Goal: Information Seeking & Learning: Understand process/instructions

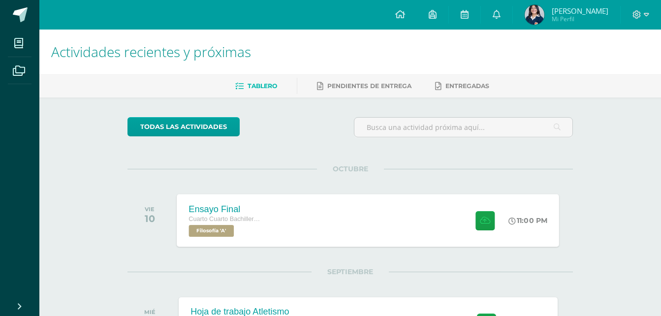
click at [417, 230] on div "Ensayo Final Cuarto Cuarto Bachillerato en Ciencias y Letras Filosofía 'A' 11:0…" at bounding box center [368, 220] width 382 height 53
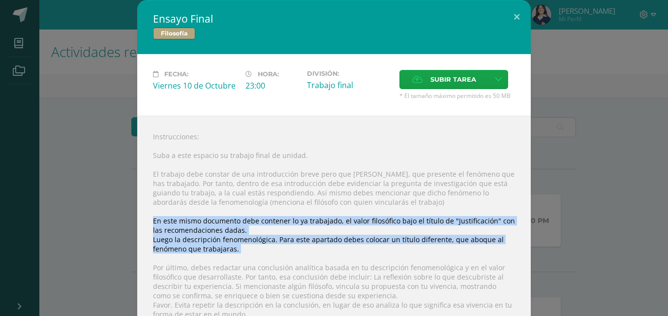
drag, startPoint x: 146, startPoint y: 216, endPoint x: 244, endPoint y: 255, distance: 105.6
click at [244, 255] on div "Instrucciones: Suba a este espacio su trabajo final de unidad. El trabajo debe …" at bounding box center [334, 301] width 394 height 371
copy div "En este mismo documento debe contener lo ya trabajado, el valor filosófico bajo…"
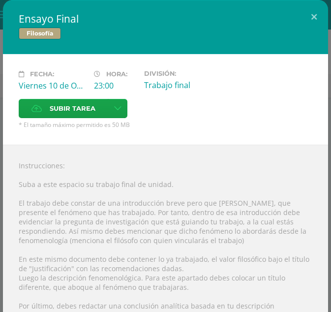
click at [248, 139] on div "Fecha: [DATE] Hora: 23:00 División: Trabajo final Subir tarea" at bounding box center [165, 99] width 325 height 91
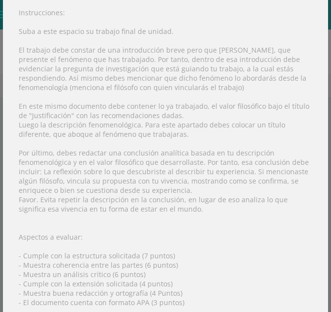
scroll to position [150, 0]
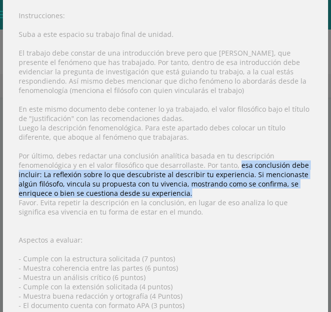
drag, startPoint x: 237, startPoint y: 166, endPoint x: 190, endPoint y: 192, distance: 53.1
click at [190, 192] on div "Instrucciones: Suba a este espacio su trabajo final de unidad. El trabajo debe …" at bounding box center [165, 189] width 325 height 389
copy div "esa conclusión debe incluir: La reflexión sobre lo que descubriste al describir…"
click at [251, 169] on div "Instrucciones: Suba a este espacio su trabajo final de unidad. El trabajo debe …" at bounding box center [165, 189] width 325 height 389
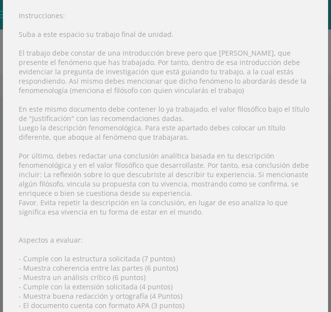
click at [242, 167] on div "Instrucciones: Suba a este espacio su trabajo final de unidad. El trabajo debe …" at bounding box center [165, 189] width 325 height 389
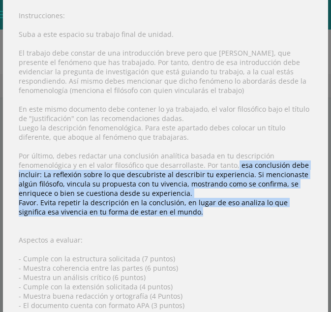
drag, startPoint x: 235, startPoint y: 165, endPoint x: 267, endPoint y: 209, distance: 54.2
click at [267, 209] on div "Instrucciones: Suba a este espacio su trabajo final de unidad. El trabajo debe …" at bounding box center [165, 189] width 325 height 389
copy div "esa conclusión debe incluir: La reflexión sobre lo que descubriste al describir…"
